Goal: Information Seeking & Learning: Learn about a topic

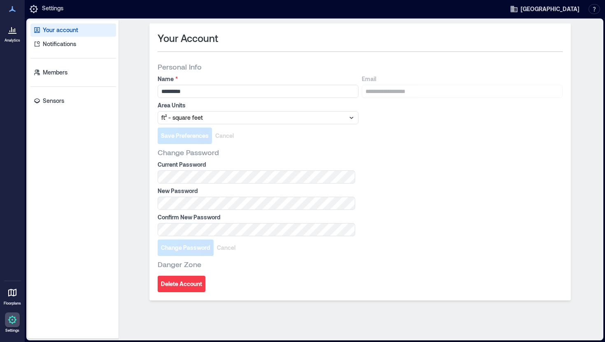
click at [13, 34] on icon at bounding box center [12, 30] width 10 height 10
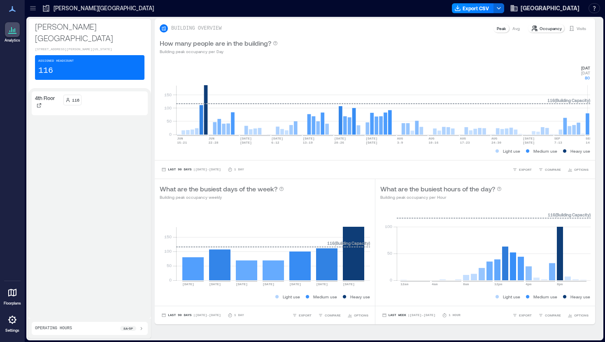
click at [588, 126] on rect at bounding box center [383, 100] width 414 height 70
click at [582, 26] on p "Visits" at bounding box center [581, 28] width 9 height 7
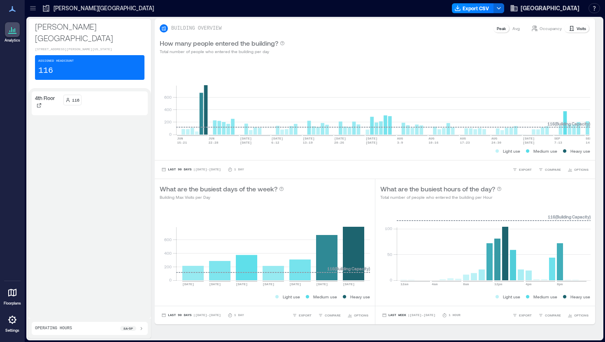
click at [514, 30] on p "Avg" at bounding box center [516, 28] width 7 height 7
click at [546, 28] on p "Occupancy" at bounding box center [551, 28] width 22 height 7
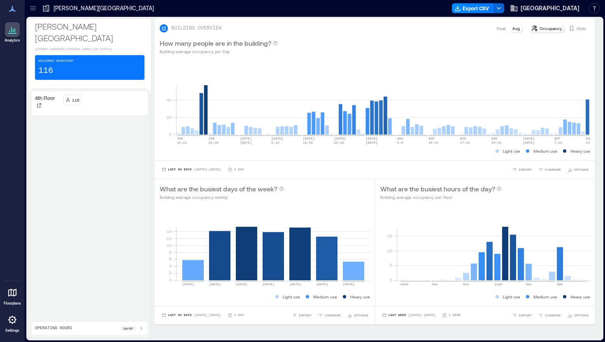
click at [515, 30] on p "Avg" at bounding box center [516, 28] width 7 height 7
click at [502, 30] on p "Peak" at bounding box center [501, 28] width 9 height 7
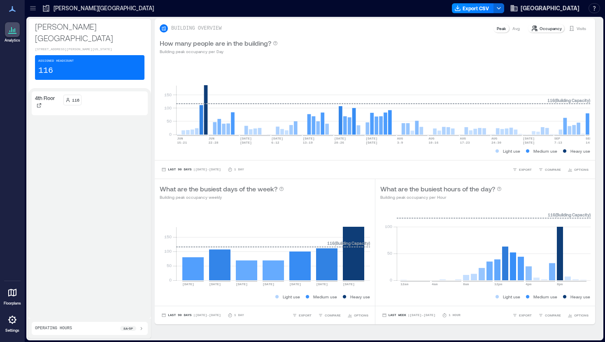
click at [517, 28] on p "Avg" at bounding box center [516, 28] width 7 height 7
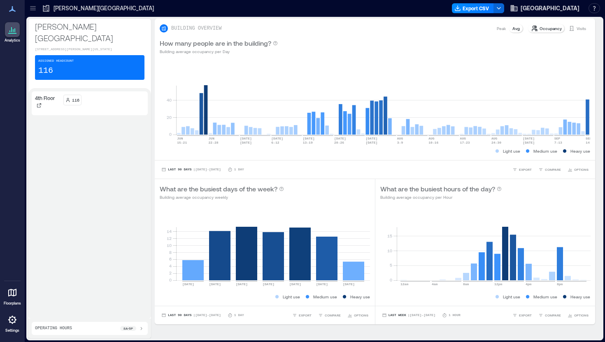
click at [502, 30] on p "Peak" at bounding box center [501, 28] width 9 height 7
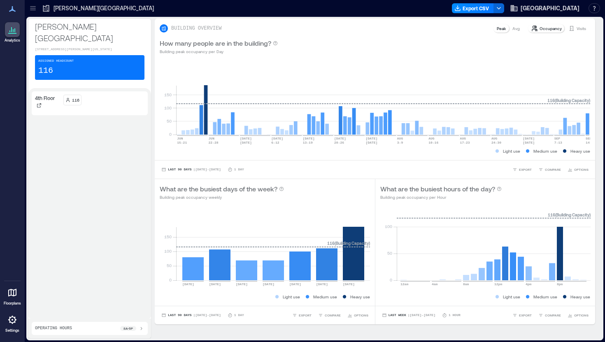
click at [551, 30] on p "Occupancy" at bounding box center [551, 28] width 22 height 7
click at [587, 122] on rect at bounding box center [383, 100] width 414 height 70
click at [516, 28] on p "Avg" at bounding box center [516, 28] width 7 height 7
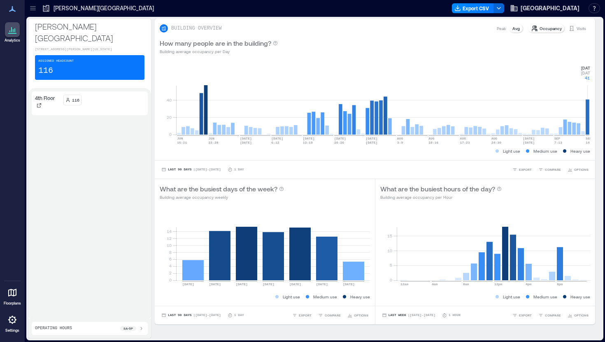
click at [577, 29] on p "Visits" at bounding box center [581, 28] width 9 height 7
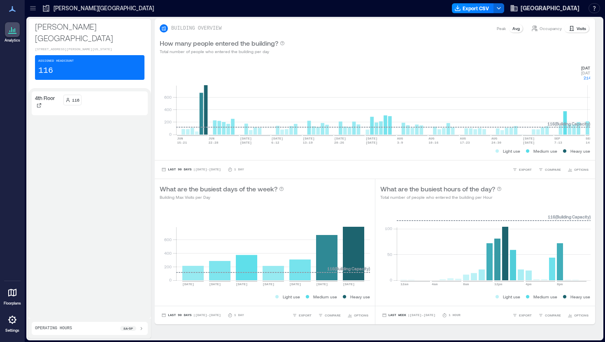
click at [558, 31] on p "Occupancy" at bounding box center [551, 28] width 22 height 7
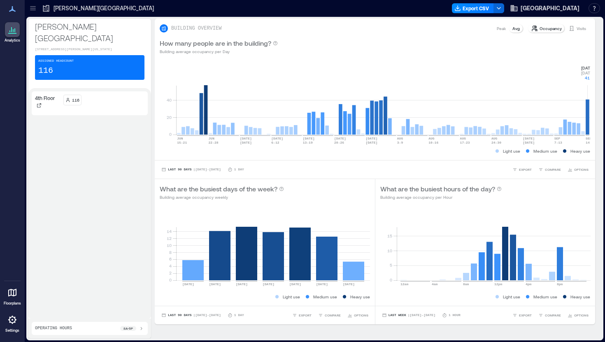
click at [520, 29] on div "Avg" at bounding box center [516, 28] width 14 height 8
click at [499, 29] on p "Peak" at bounding box center [501, 28] width 9 height 7
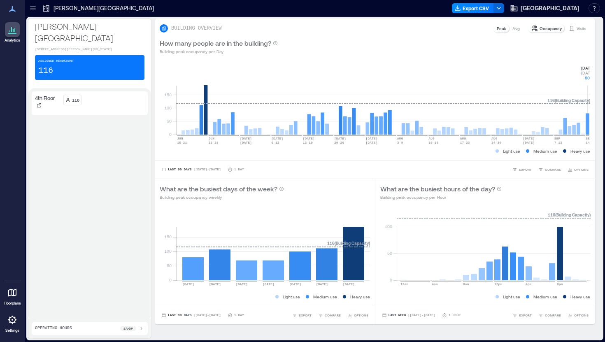
click at [517, 31] on p "Avg" at bounding box center [516, 28] width 7 height 7
